Goal: Task Accomplishment & Management: Complete application form

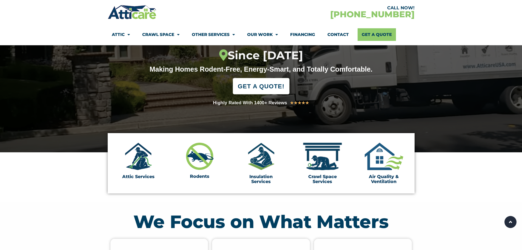
click at [272, 89] on span "GET A QUOTE!" at bounding box center [261, 86] width 47 height 12
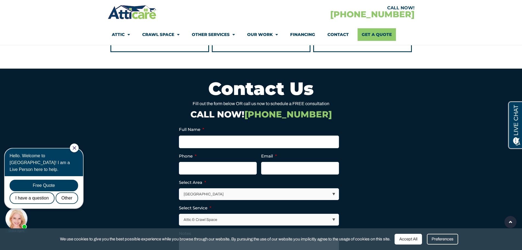
scroll to position [1387, 0]
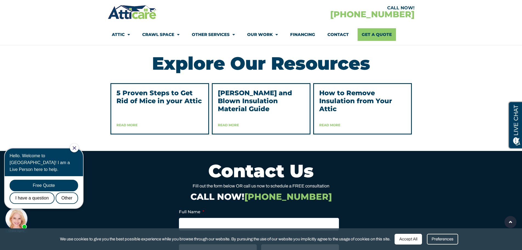
click at [367, 113] on link "How to Remove Insulation from Your Attic" at bounding box center [356, 101] width 73 height 24
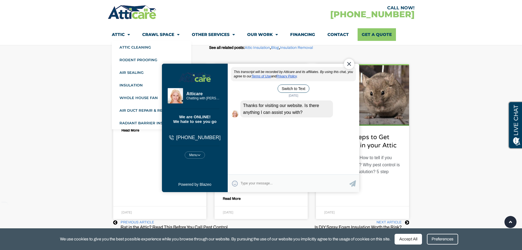
click at [120, 36] on link "Attic" at bounding box center [121, 34] width 18 height 13
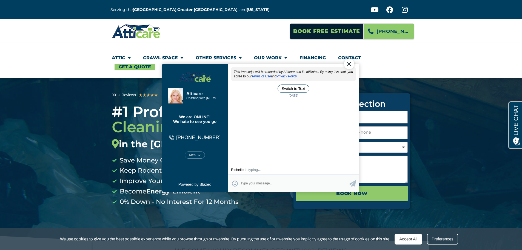
click at [350, 64] on div "Close Chat" at bounding box center [349, 63] width 10 height 10
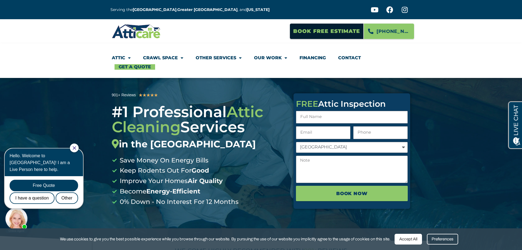
drag, startPoint x: 80, startPoint y: 146, endPoint x: 95, endPoint y: 293, distance: 146.9
click at [76, 146] on icon "Close Chat" at bounding box center [74, 147] width 3 height 3
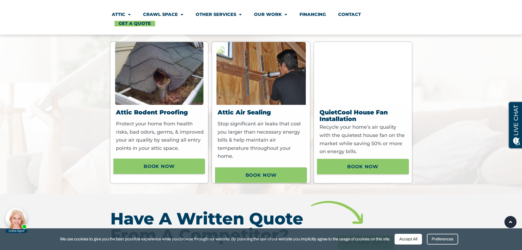
scroll to position [439, 0]
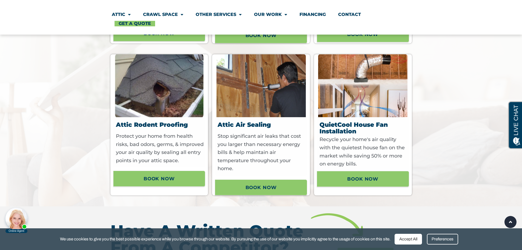
click at [378, 161] on p "Recycle your home's air quality with the quietest house fan on the market while…" at bounding box center [364, 151] width 88 height 32
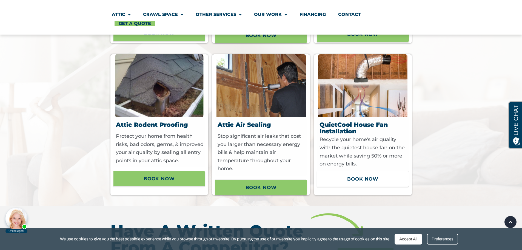
click at [373, 180] on span "Book now" at bounding box center [362, 178] width 31 height 9
